Goal: Transaction & Acquisition: Book appointment/travel/reservation

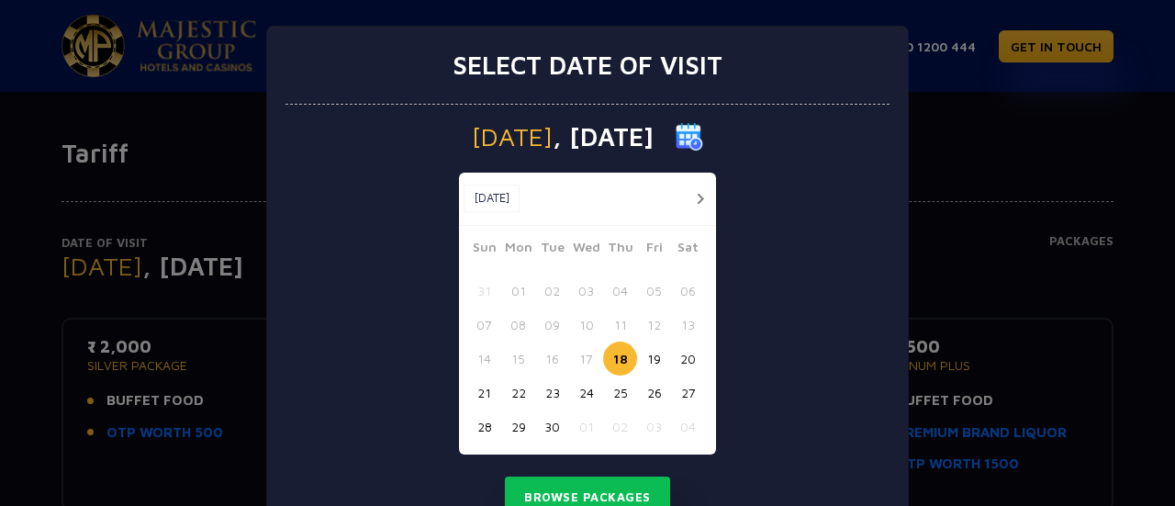
click at [697, 190] on button "button" at bounding box center [699, 198] width 23 height 23
click at [1031, 151] on div "Select date of visit [DATE] [DATE] [DATE] Sun Mon Tue Wed Thu Fri Sat 28 29 30 …" at bounding box center [587, 253] width 1175 height 506
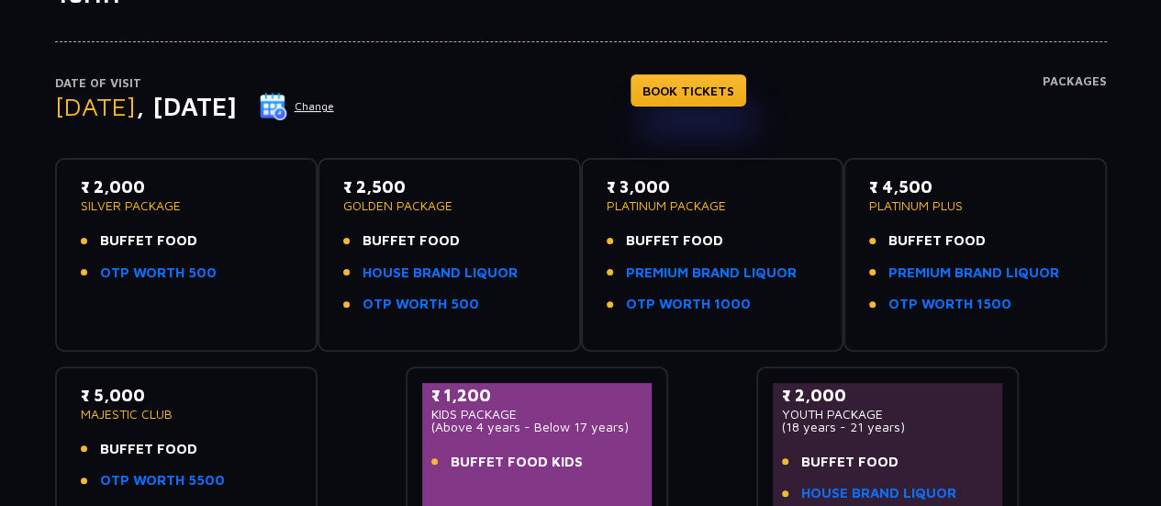
scroll to position [157, 0]
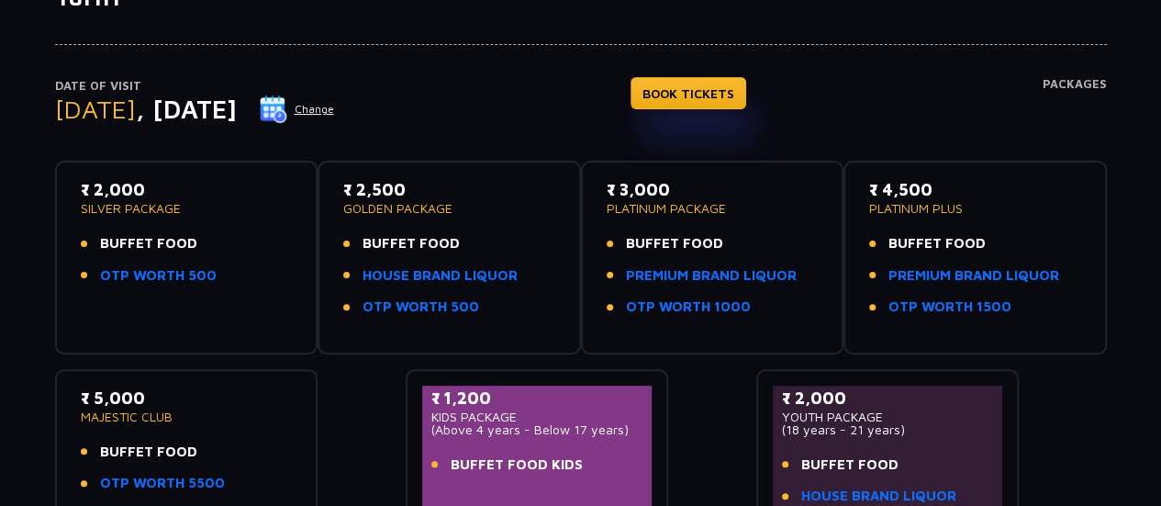
click at [206, 243] on li "BUFFET FOOD" at bounding box center [187, 243] width 212 height 21
click at [335, 106] on button "Change" at bounding box center [297, 109] width 76 height 29
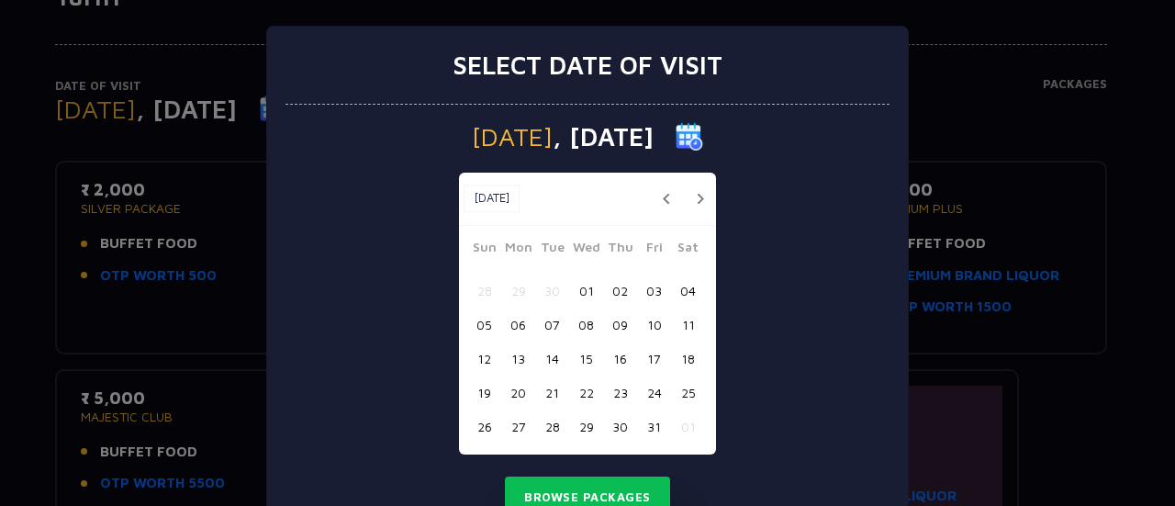
click at [688, 197] on button "button" at bounding box center [699, 198] width 23 height 23
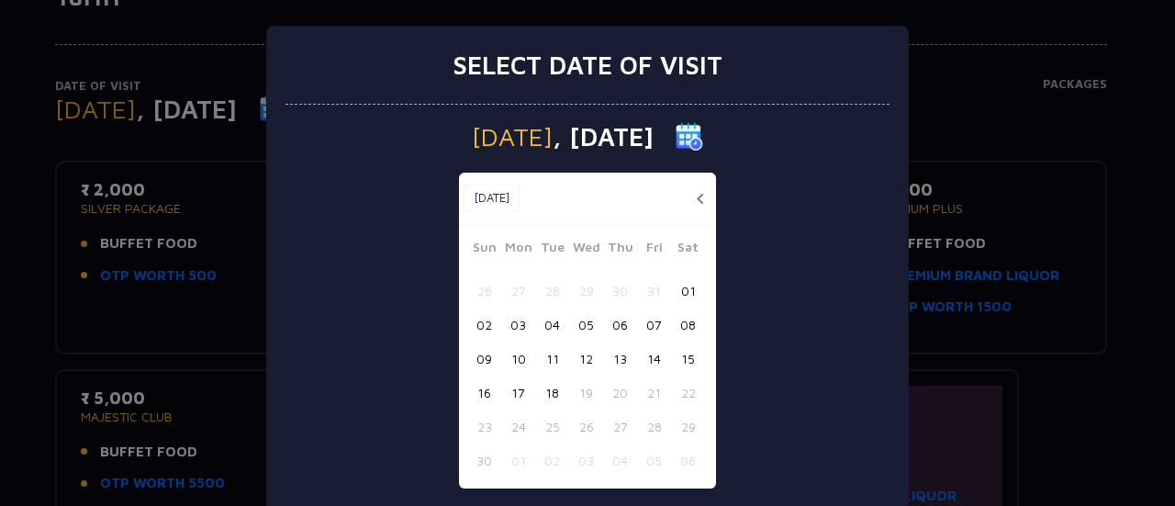
click at [692, 201] on button "button" at bounding box center [699, 198] width 23 height 23
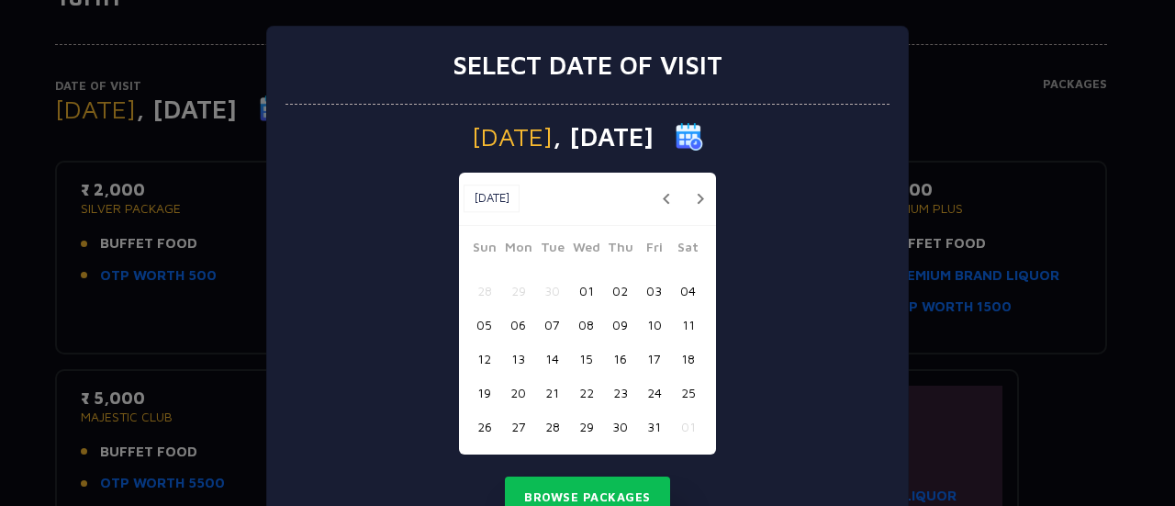
click at [613, 294] on button "02" at bounding box center [620, 290] width 34 height 34
click at [609, 492] on button "Browse Packages" at bounding box center [587, 497] width 165 height 42
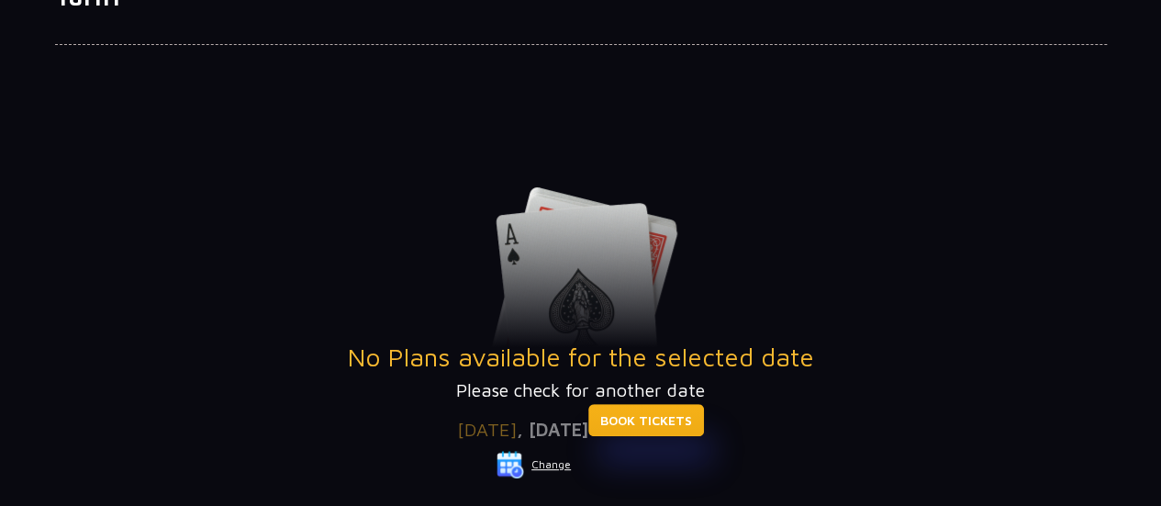
click at [669, 424] on link "BOOK TICKETS" at bounding box center [646, 420] width 116 height 32
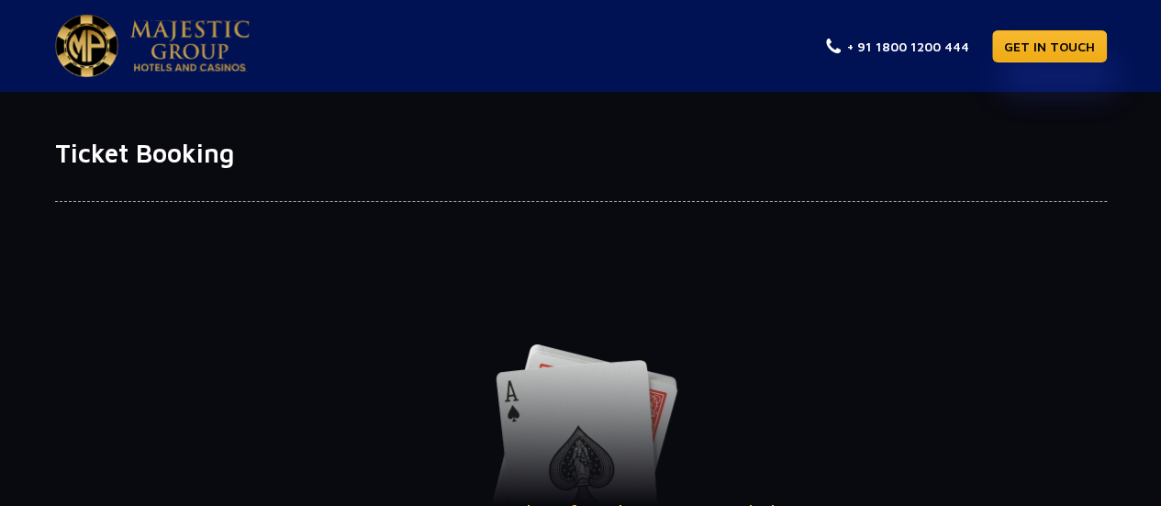
click at [875, 169] on div at bounding box center [581, 185] width 1052 height 33
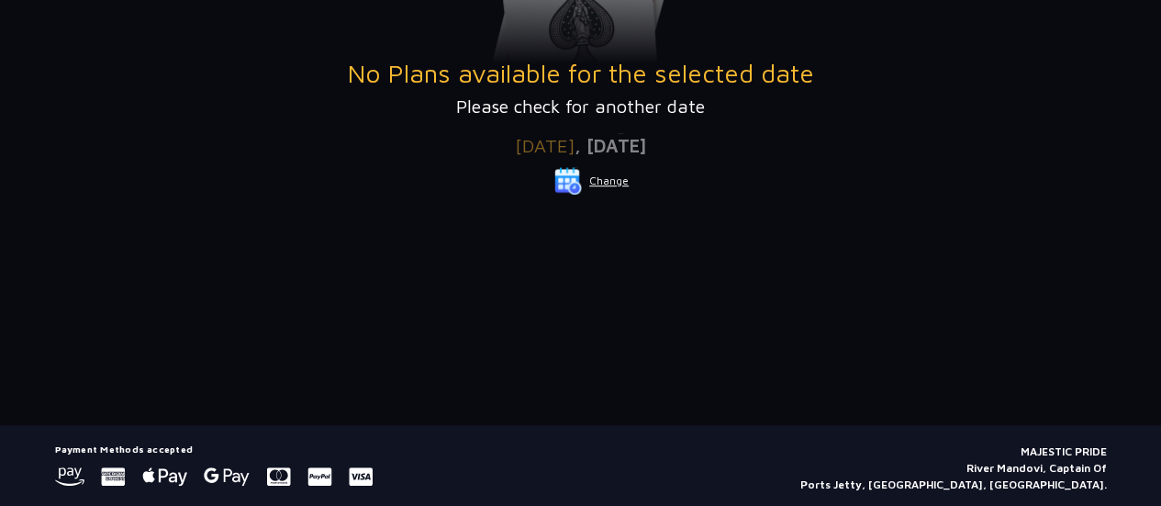
scroll to position [404, 0]
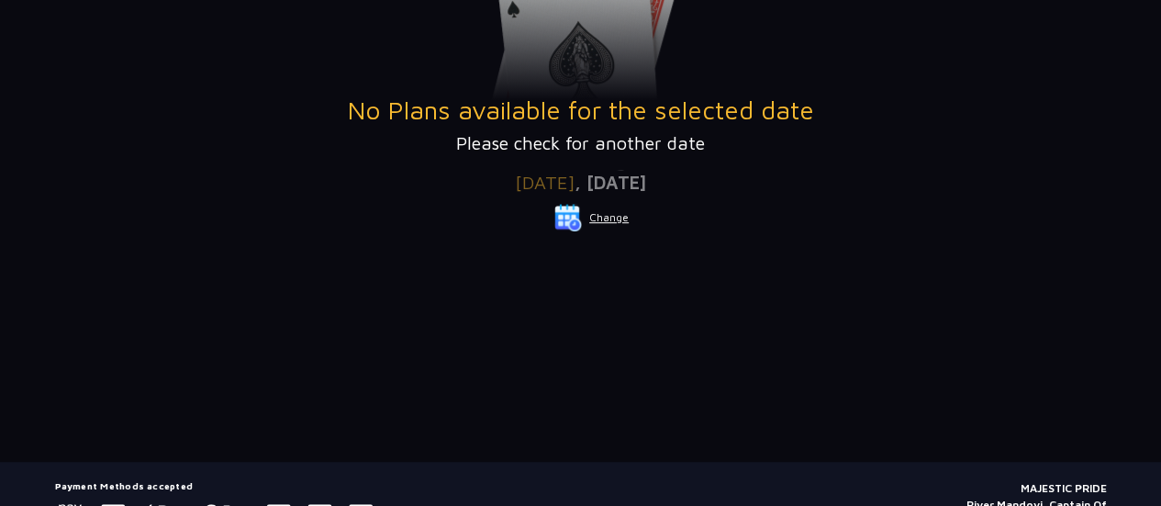
click at [613, 217] on button "Change" at bounding box center [591, 217] width 76 height 29
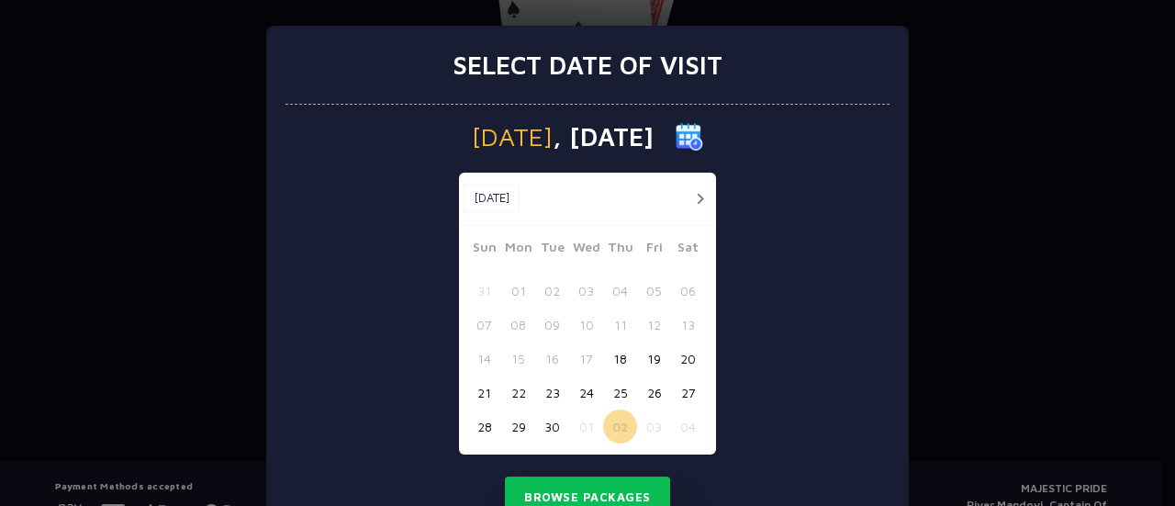
click at [578, 428] on button "01" at bounding box center [586, 426] width 34 height 34
click at [602, 487] on button "Browse Packages" at bounding box center [587, 497] width 165 height 42
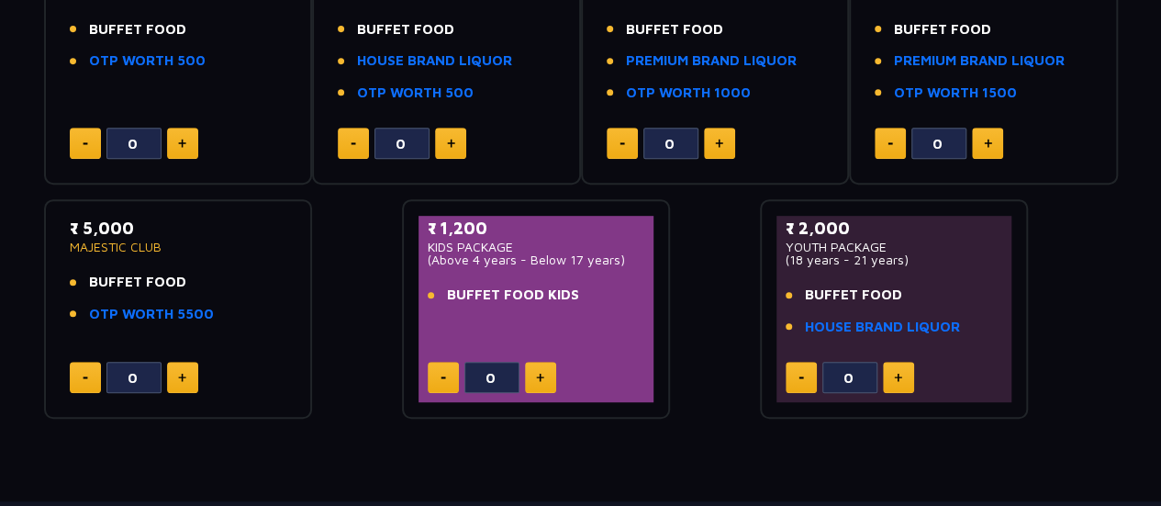
click at [1158, 235] on div "Date of Visit [DATE] Change Your Total ₹ 0 Select Packages Below ₹ 2,000 SILVER…" at bounding box center [580, 92] width 1161 height 654
click at [1131, 233] on div "Date of Visit [DATE] Change Your Total ₹ 0 Select Packages Below ₹ 2,000 SILVER…" at bounding box center [580, 92] width 1161 height 654
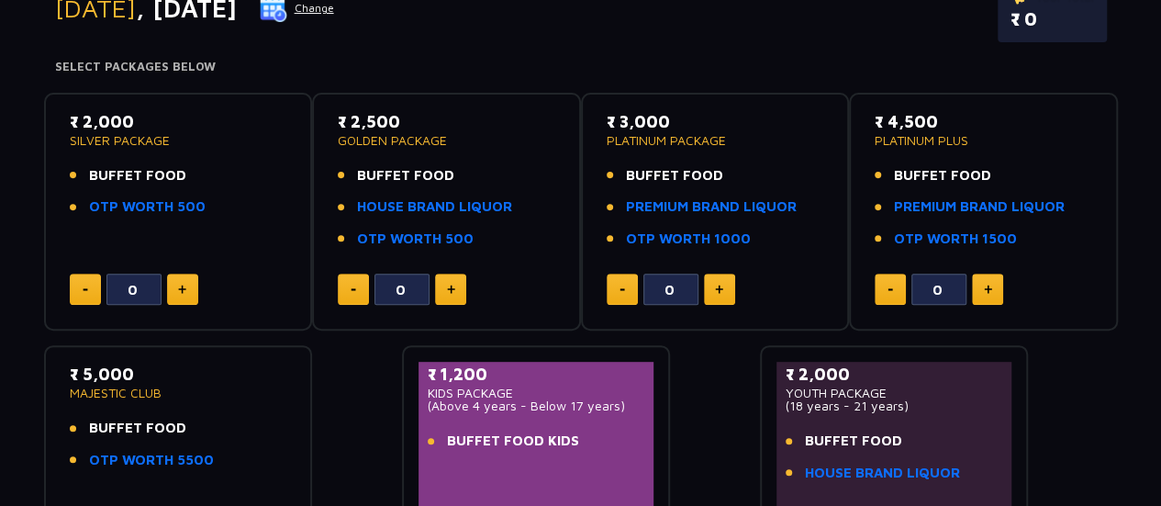
scroll to position [257, 0]
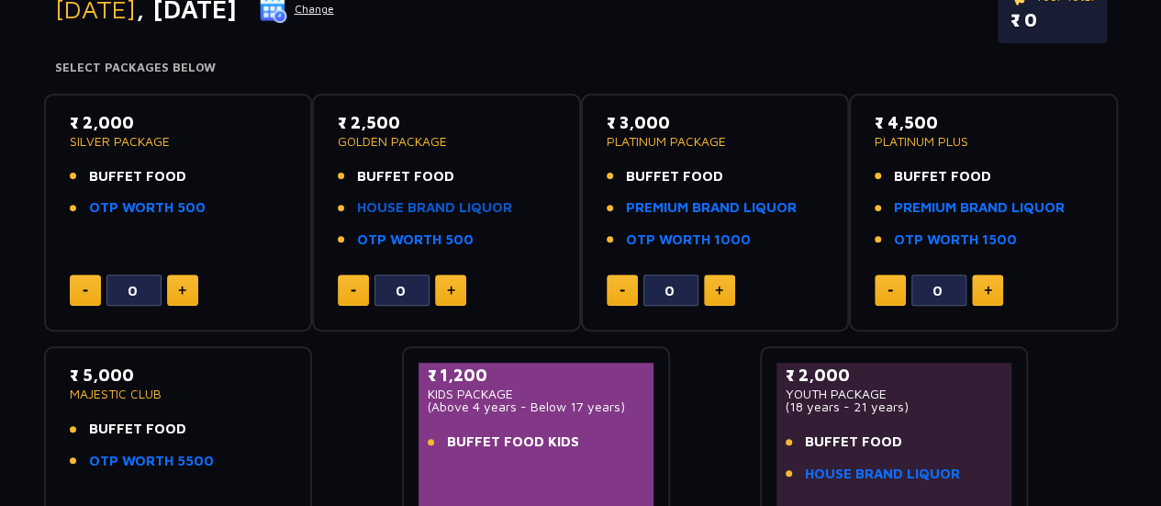
click at [413, 209] on link "HOUSE BRAND LIQUOR" at bounding box center [434, 207] width 155 height 21
click at [699, 205] on link "PREMIUM BRAND LIQUOR" at bounding box center [711, 207] width 171 height 21
click at [133, 200] on link "OTP WORTH 500" at bounding box center [147, 207] width 117 height 21
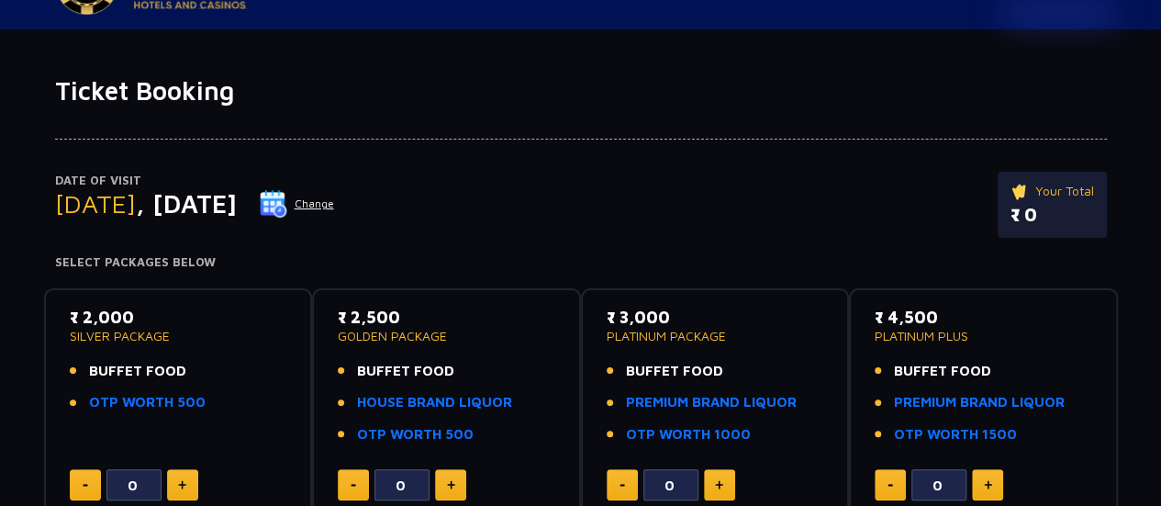
scroll to position [0, 0]
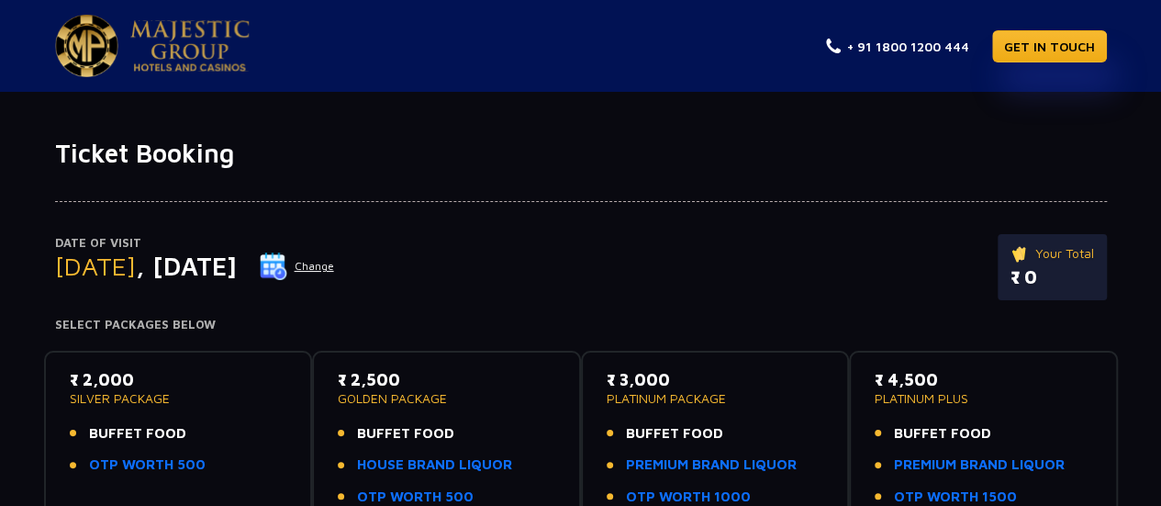
click at [335, 262] on button "Change" at bounding box center [297, 265] width 76 height 29
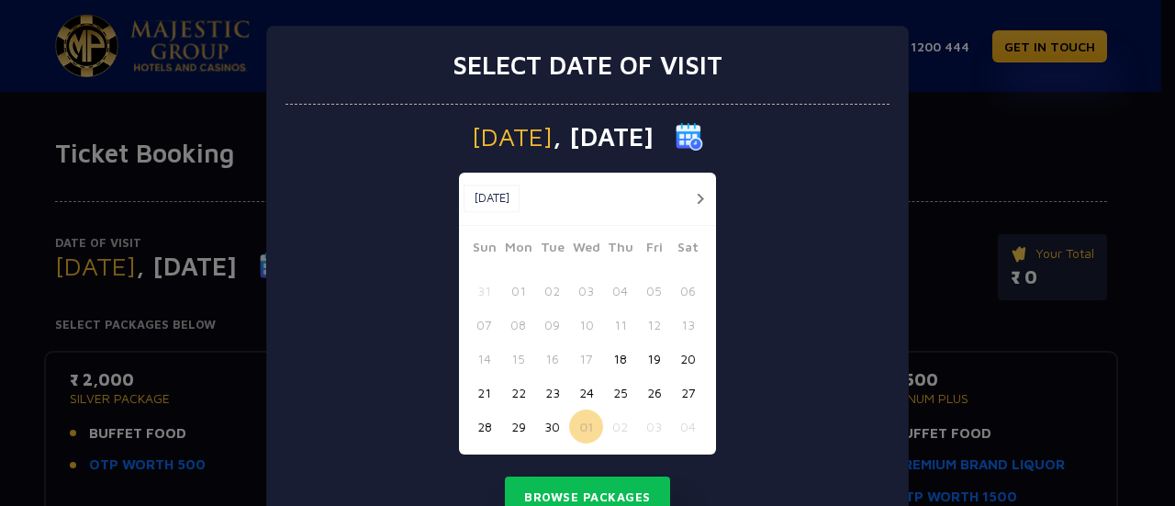
click at [609, 423] on button "02" at bounding box center [620, 426] width 34 height 34
click at [608, 478] on button "Browse Packages" at bounding box center [587, 497] width 165 height 42
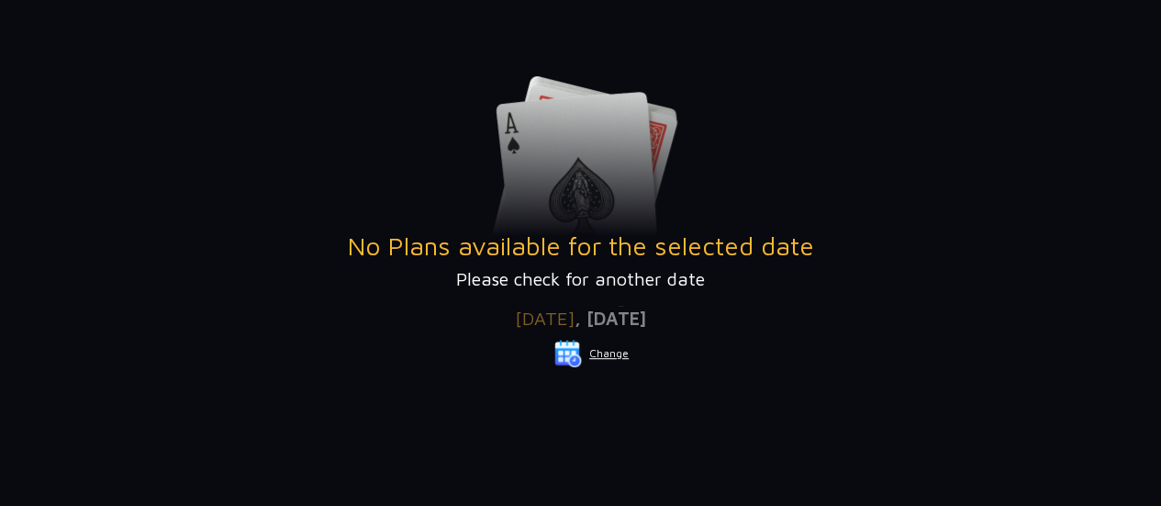
scroll to position [292, 0]
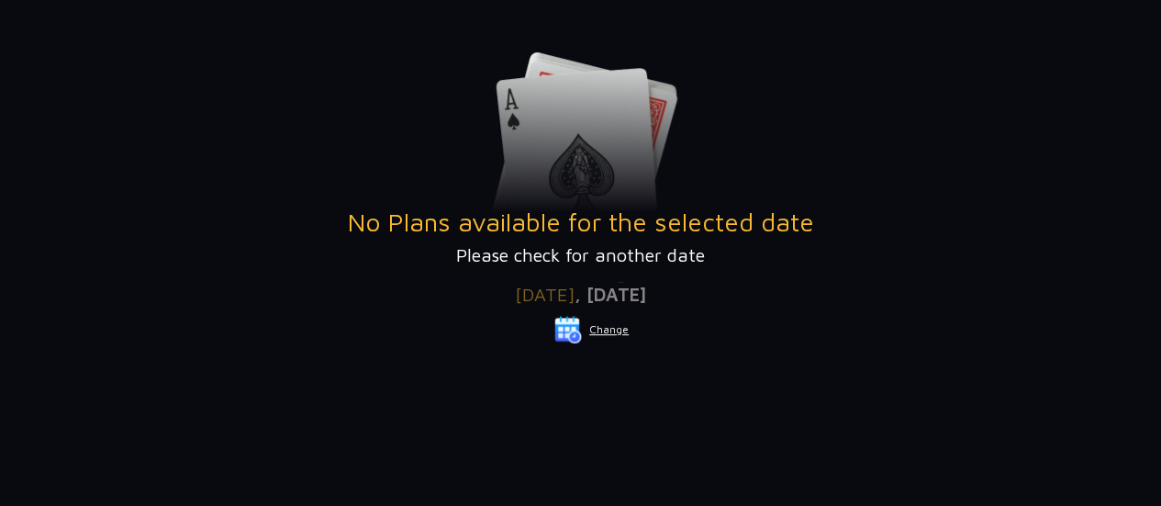
click at [621, 329] on button "Change" at bounding box center [591, 329] width 76 height 29
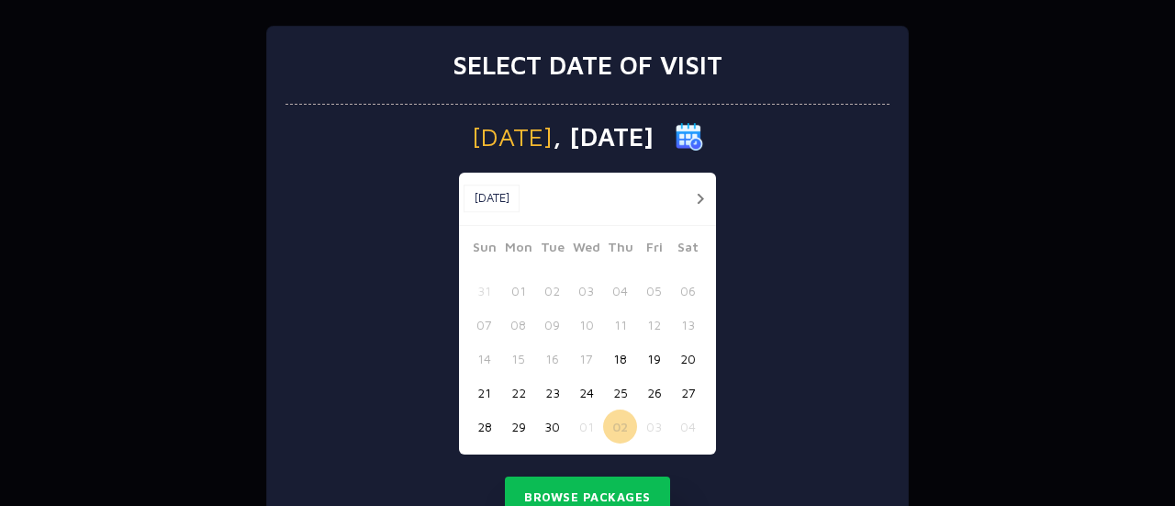
click at [648, 425] on button "03" at bounding box center [654, 426] width 34 height 34
click at [582, 495] on button "Browse Packages" at bounding box center [587, 497] width 165 height 42
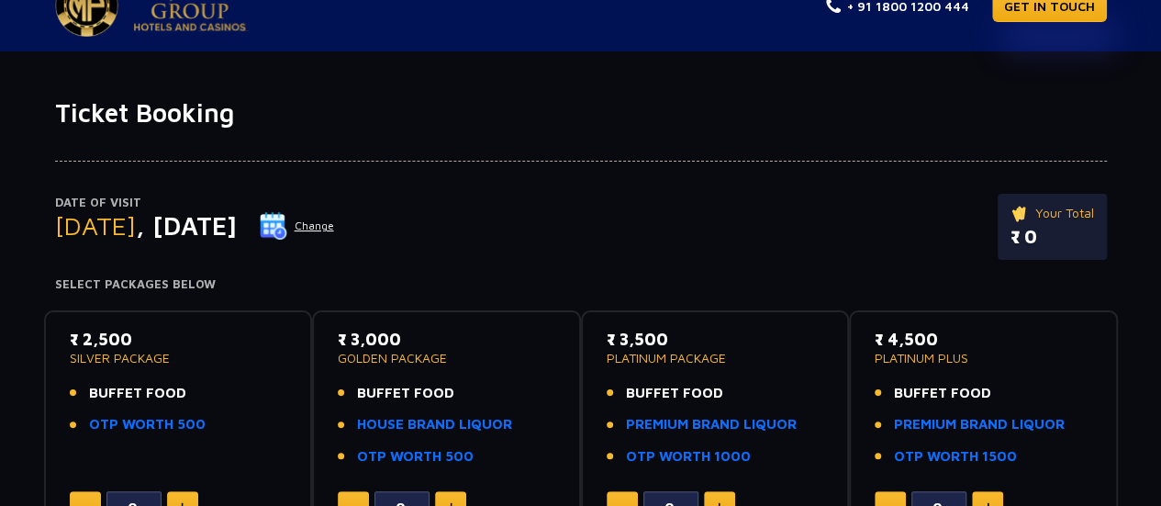
scroll to position [0, 0]
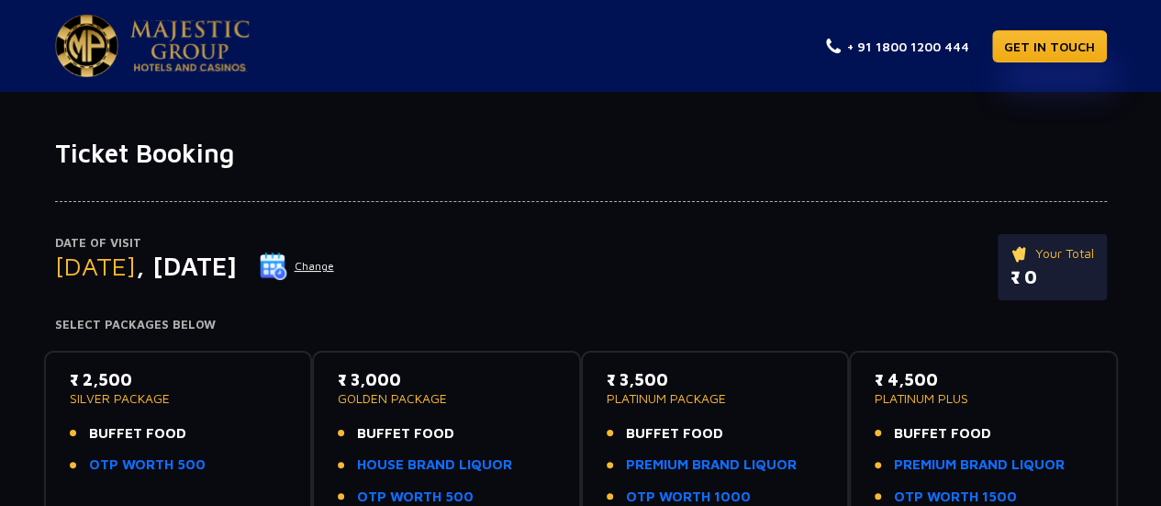
click at [855, 266] on div "Date of Visit [DATE] Change Your Total ₹ 0" at bounding box center [581, 276] width 1052 height 84
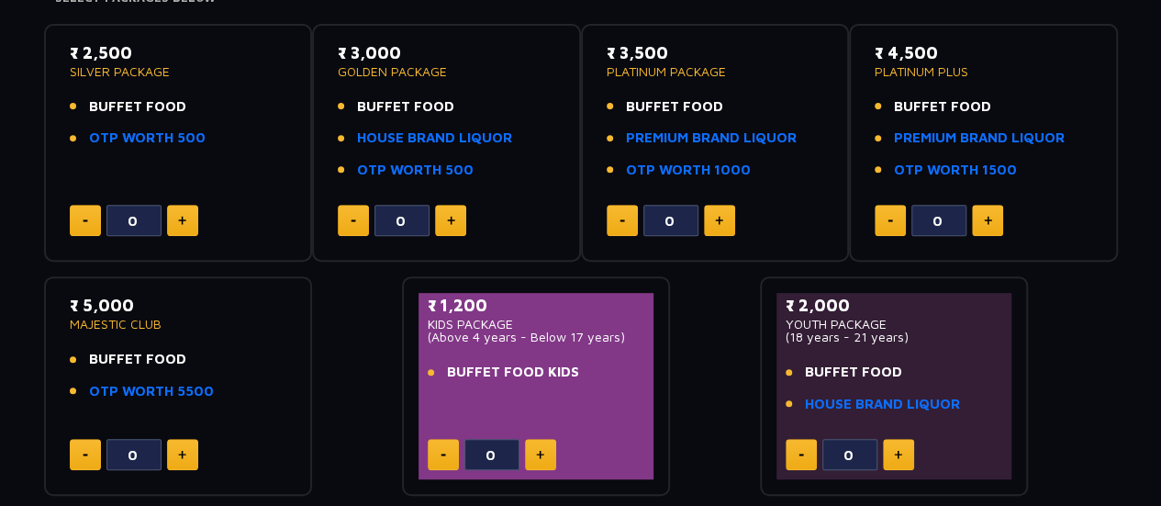
scroll to position [330, 0]
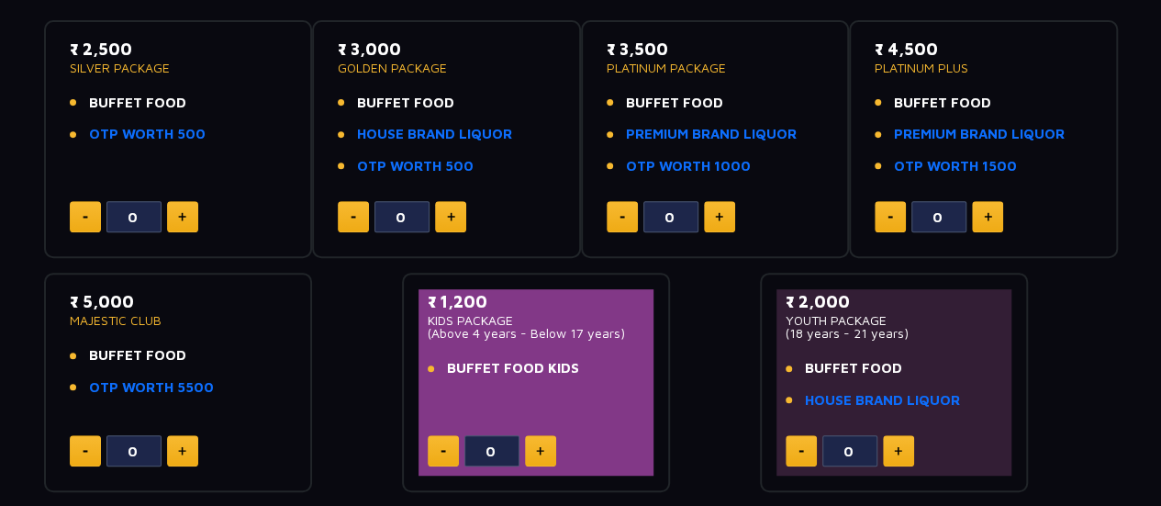
click at [1143, 72] on div "Date of Visit [DATE] Change Your Total ₹ 0 Select Packages Below ₹ 2,500 SILVER…" at bounding box center [580, 165] width 1161 height 654
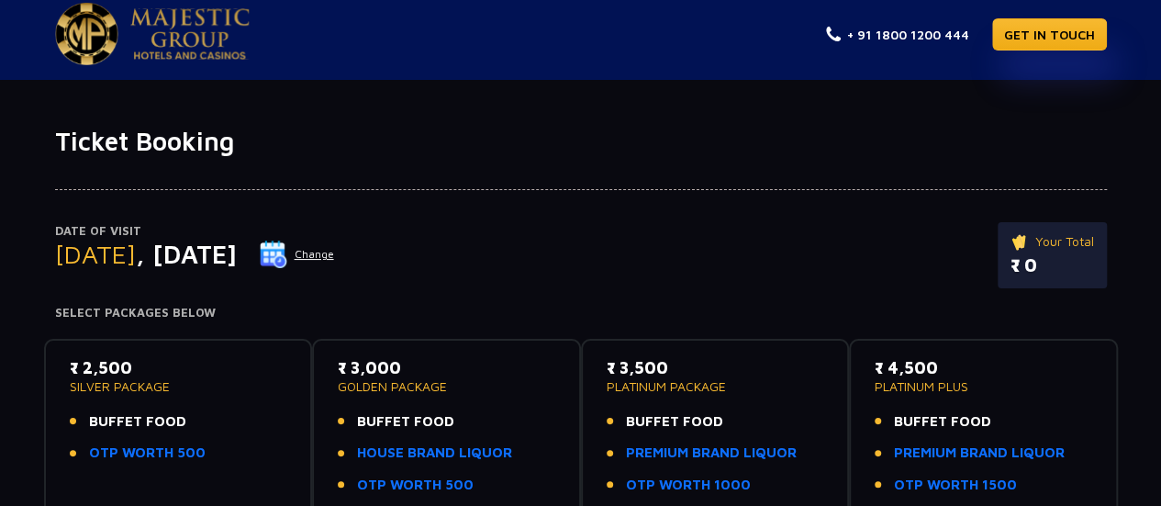
scroll to position [0, 0]
